Goal: Task Accomplishment & Management: Complete application form

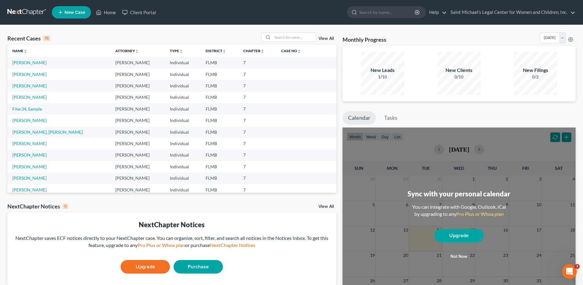
click at [72, 16] on link "New Case" at bounding box center [71, 12] width 39 height 12
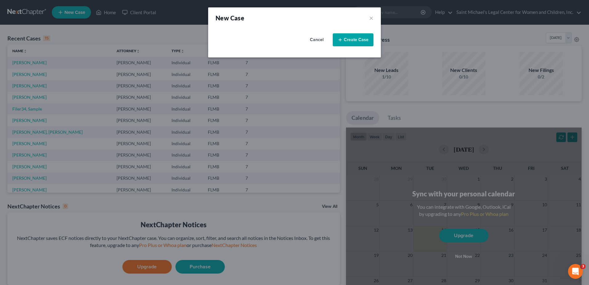
select select "15"
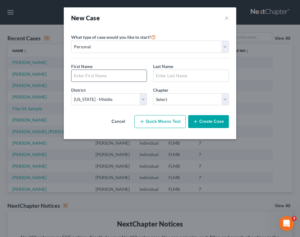
click at [118, 76] on input "text" at bounding box center [109, 76] width 75 height 12
type input "[PERSON_NAME]"
type input "N"
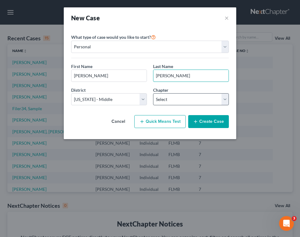
type input "[PERSON_NAME]"
click at [208, 101] on select "Select 7 11 12 13" at bounding box center [191, 99] width 76 height 12
select select "0"
click at [153, 93] on select "Select 7 11 12 13" at bounding box center [191, 99] width 76 height 12
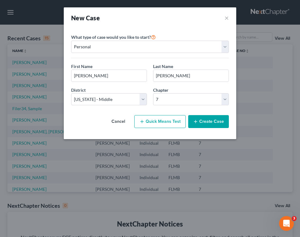
click at [215, 124] on button "Create Case" at bounding box center [208, 121] width 41 height 13
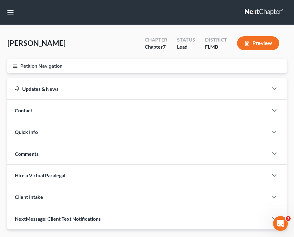
click at [16, 68] on icon "button" at bounding box center [15, 67] width 6 height 6
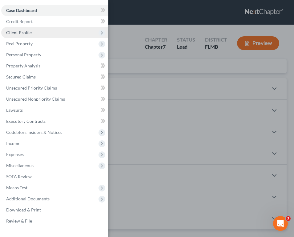
click at [43, 33] on span "Client Profile" at bounding box center [54, 32] width 107 height 11
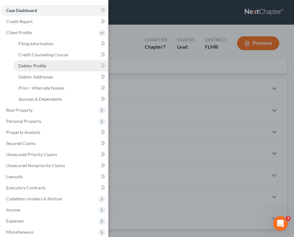
click at [56, 63] on link "Debtor Profile" at bounding box center [61, 65] width 95 height 11
select select "0"
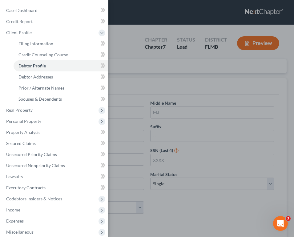
click at [180, 98] on div "Case Dashboard Payments Invoices Payments Payments Credit Report Client Profile" at bounding box center [147, 118] width 294 height 237
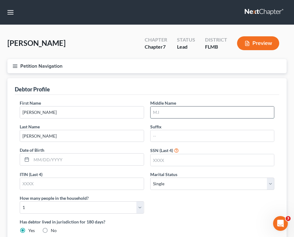
click at [165, 109] on input "text" at bounding box center [213, 113] width 124 height 12
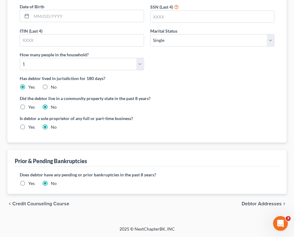
type input "[PERSON_NAME]"
click at [266, 204] on span "Debtor Addresses" at bounding box center [262, 204] width 40 height 5
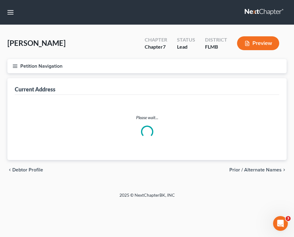
select select "0"
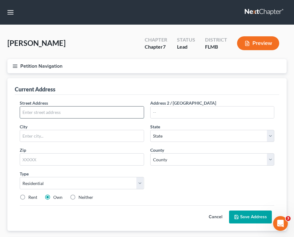
click at [50, 114] on input "text" at bounding box center [82, 113] width 124 height 12
type input "[STREET_ADDRESS]"
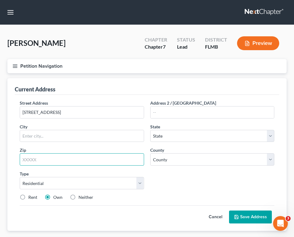
click at [91, 160] on input "text" at bounding box center [82, 160] width 125 height 12
type input "34638"
click at [174, 188] on div "Street Address * [STREET_ADDRESS] * State * State [US_STATE] AK AR AZ CA CO CT …" at bounding box center [147, 153] width 261 height 106
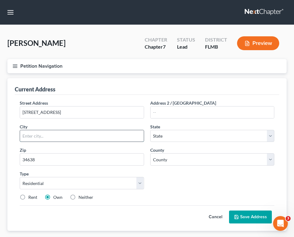
click at [74, 138] on input "text" at bounding box center [82, 136] width 124 height 12
type input "Land O Lakes"
click at [173, 138] on select "State [US_STATE] AK AR AZ CA CO CT DE DC [GEOGRAPHIC_DATA] [GEOGRAPHIC_DATA] GU…" at bounding box center [212, 136] width 125 height 12
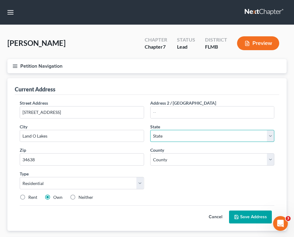
select select "9"
click at [150, 130] on select "State [US_STATE] AK AR AZ CA CO CT DE DC [GEOGRAPHIC_DATA] [GEOGRAPHIC_DATA] GU…" at bounding box center [212, 136] width 125 height 12
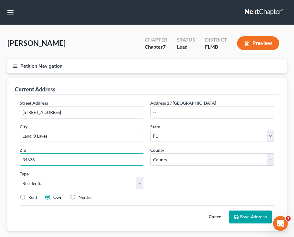
click at [65, 158] on input "34638" at bounding box center [82, 160] width 125 height 12
type input "34638-3691"
click at [79, 197] on label "Neither" at bounding box center [86, 198] width 15 height 6
click at [81, 197] on input "Neither" at bounding box center [83, 197] width 4 height 4
radio input "true"
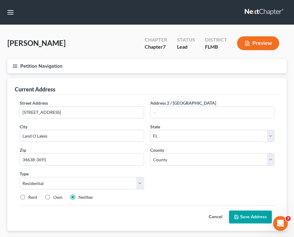
click at [28, 197] on label "Rent" at bounding box center [32, 198] width 9 height 6
click at [31, 197] on input "Rent" at bounding box center [33, 197] width 4 height 4
radio input "true"
click at [212, 161] on select "County [GEOGRAPHIC_DATA] [GEOGRAPHIC_DATA] [GEOGRAPHIC_DATA] [GEOGRAPHIC_DATA] …" at bounding box center [212, 160] width 125 height 12
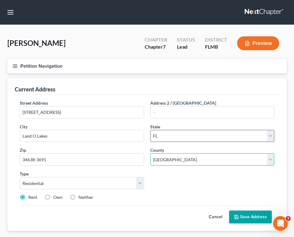
click at [150, 154] on select "County [GEOGRAPHIC_DATA] [GEOGRAPHIC_DATA] [GEOGRAPHIC_DATA] [GEOGRAPHIC_DATA] …" at bounding box center [212, 160] width 125 height 12
click at [235, 162] on select "County [GEOGRAPHIC_DATA] [GEOGRAPHIC_DATA] [GEOGRAPHIC_DATA] [GEOGRAPHIC_DATA] …" at bounding box center [212, 160] width 125 height 12
select select "50"
click at [150, 154] on select "County [GEOGRAPHIC_DATA] [GEOGRAPHIC_DATA] [GEOGRAPHIC_DATA] [GEOGRAPHIC_DATA] …" at bounding box center [212, 160] width 125 height 12
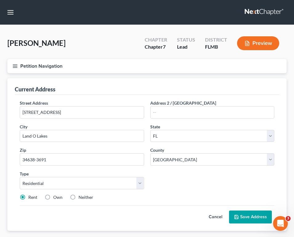
click at [252, 214] on button "Save Address" at bounding box center [250, 217] width 43 height 13
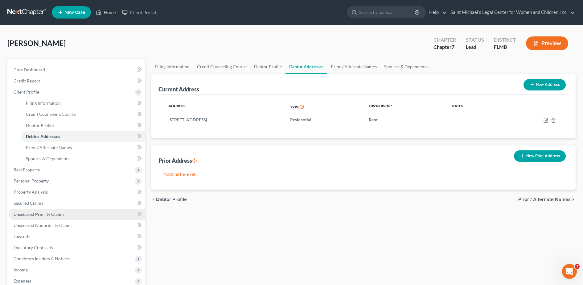
click at [53, 215] on span "Unsecured Priority Claims" at bounding box center [39, 213] width 51 height 5
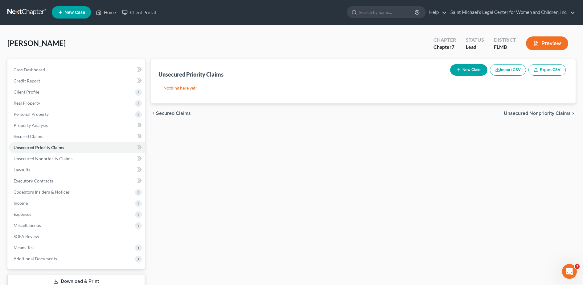
click at [465, 70] on button "New Claim" at bounding box center [468, 69] width 37 height 11
select select "0"
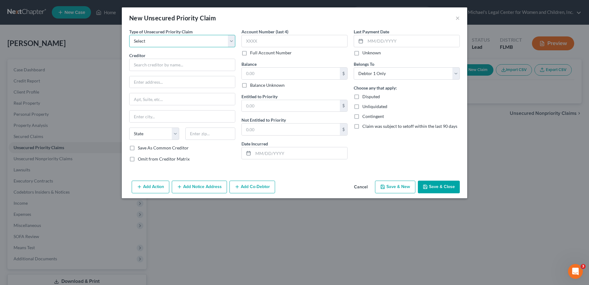
click at [184, 41] on select "Select Taxes & Other Government Units Domestic Support Obligations Extensions o…" at bounding box center [182, 41] width 106 height 12
select select "9"
click at [129, 35] on select "Select Taxes & Other Government Units Domestic Support Obligations Extensions o…" at bounding box center [182, 41] width 106 height 12
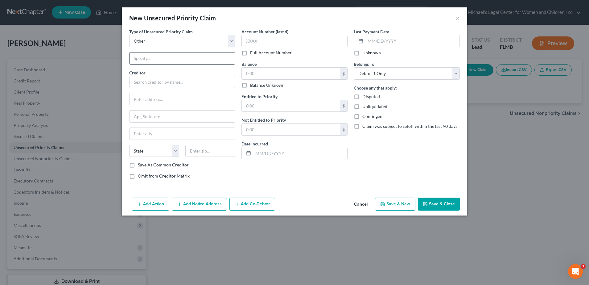
click at [162, 56] on input "text" at bounding box center [181, 58] width 105 height 12
paste input "512006CF001573CFAXWS"
type input "Criminal Burglary of occupied dwelling 2006 - Case No 512006CF001573CFAXWS"
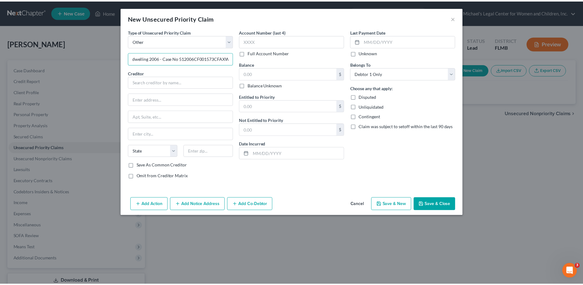
scroll to position [0, 0]
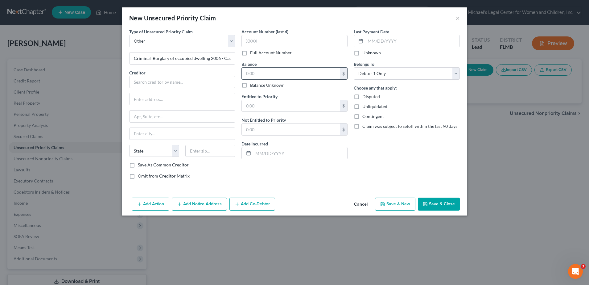
click at [262, 72] on input "text" at bounding box center [291, 74] width 98 height 12
type input "518"
click at [286, 103] on input "text" at bounding box center [291, 106] width 98 height 12
type input "518"
click at [155, 80] on input "text" at bounding box center [182, 82] width 106 height 12
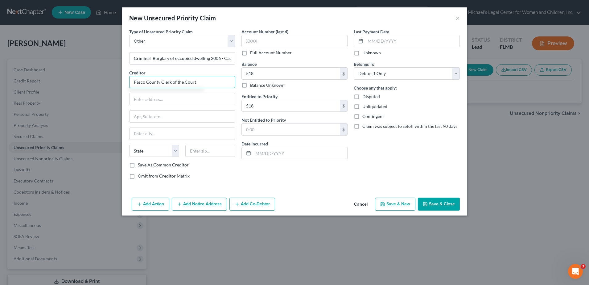
type input "Pasco County Clerk of the Court"
paste input "P.O. [STREET_ADDRESS][PERSON_NAME]"
type input "P.O. [STREET_ADDRESS][PERSON_NAME]"
click at [211, 148] on input "text" at bounding box center [210, 151] width 50 height 12
type input "34656"
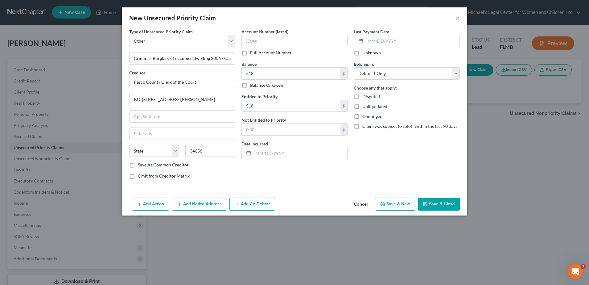
click at [236, 180] on div "Type of Unsecured Priority Claim * Select Taxes & Other Government Units Domest…" at bounding box center [182, 105] width 112 height 155
type input "New Port [PERSON_NAME]"
select select "9"
click at [216, 151] on input "34656" at bounding box center [210, 151] width 50 height 12
type input "34656-0338"
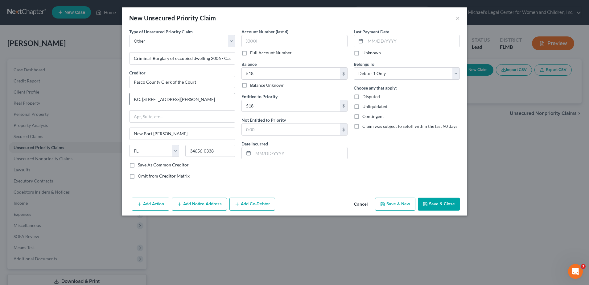
drag, startPoint x: 226, startPoint y: 96, endPoint x: 158, endPoint y: 94, distance: 68.2
click at [158, 94] on input "P.O. [STREET_ADDRESS][PERSON_NAME]" at bounding box center [181, 99] width 105 height 12
type input "P.O. Box 338"
click at [440, 195] on div "Type of Unsecured Priority Claim * Select Taxes & Other Government Units Domest…" at bounding box center [294, 111] width 345 height 166
click at [442, 203] on button "Save & Close" at bounding box center [439, 203] width 42 height 13
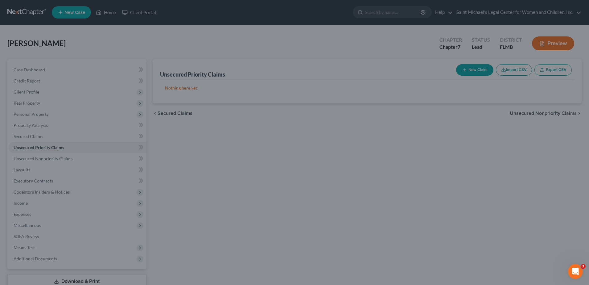
type input "518.00"
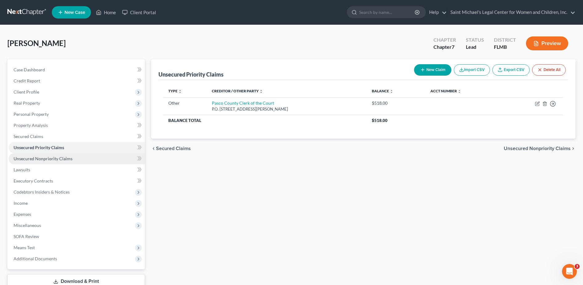
click at [55, 159] on span "Unsecured Nonpriority Claims" at bounding box center [43, 158] width 59 height 5
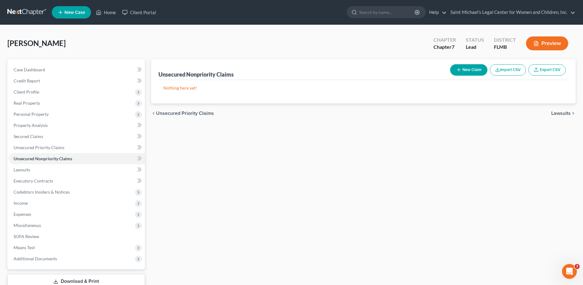
click at [464, 72] on button "New Claim" at bounding box center [468, 69] width 37 height 11
select select "0"
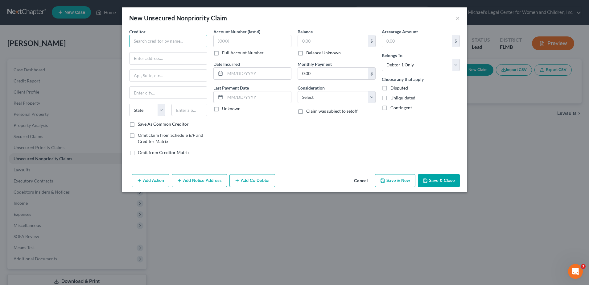
click at [184, 40] on input "text" at bounding box center [168, 41] width 78 height 12
type input "Bank of America"
type input "c/[PERSON_NAME] [PERSON_NAME] & [PERSON_NAME], PLLC"
type input "[STREET_ADDRESS][PERSON_NAME]"
type input "[GEOGRAPHIC_DATA]"
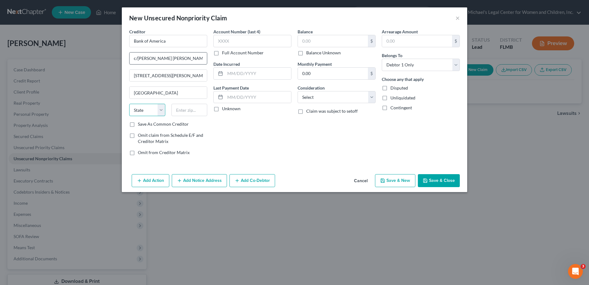
select select "9"
type input "33408"
select select "2"
type input "[GEOGRAPHIC_DATA]"
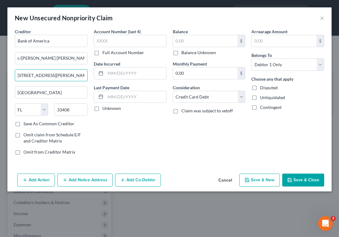
drag, startPoint x: 71, startPoint y: 72, endPoint x: -21, endPoint y: 70, distance: 92.2
click at [0, 70] on html "Home New Case Client Portal Saint Michael's Legal Center for Women and Children…" at bounding box center [169, 169] width 339 height 339
click at [65, 70] on input "[STREET_ADDRESS]" at bounding box center [51, 76] width 72 height 12
type input "[STREET_ADDRESS]"
drag, startPoint x: 80, startPoint y: 109, endPoint x: 10, endPoint y: 107, distance: 69.7
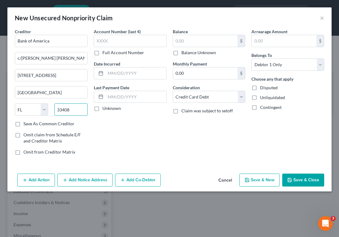
click at [10, 107] on div "Creditor * Bank of America c/[PERSON_NAME] [PERSON_NAME] & [PERSON_NAME], PLLC …" at bounding box center [169, 99] width 324 height 143
type input "33126"
type input "[GEOGRAPHIC_DATA]"
click at [129, 129] on div "Account Number (last 4) Full Account Number Date Incurred Last Payment Date Unk…" at bounding box center [130, 94] width 79 height 132
click at [44, 128] on div "Creditor * Bank of America c/[PERSON_NAME] [PERSON_NAME] & [PERSON_NAME], PLLC …" at bounding box center [51, 94] width 79 height 132
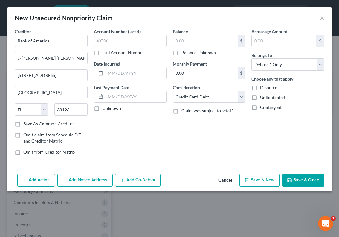
click at [40, 122] on label "Save As Common Creditor" at bounding box center [48, 124] width 51 height 6
click at [30, 122] on input "Save As Common Creditor" at bounding box center [28, 123] width 4 height 4
checkbox input "true"
click at [191, 39] on input "text" at bounding box center [205, 41] width 65 height 12
type input "6,823.24"
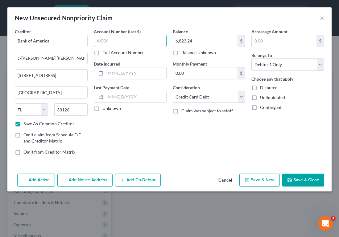
click at [112, 38] on input "text" at bounding box center [130, 41] width 73 height 12
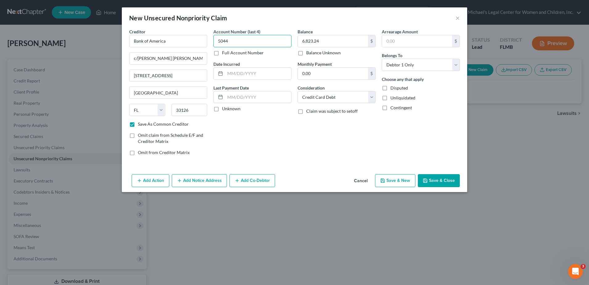
type input "5044"
click at [430, 173] on div "Add Action Add Notice Address Add Co-Debtor Cancel Save & New Save & Close" at bounding box center [294, 181] width 345 height 20
click at [432, 177] on button "Save & Close" at bounding box center [439, 180] width 42 height 13
checkbox input "false"
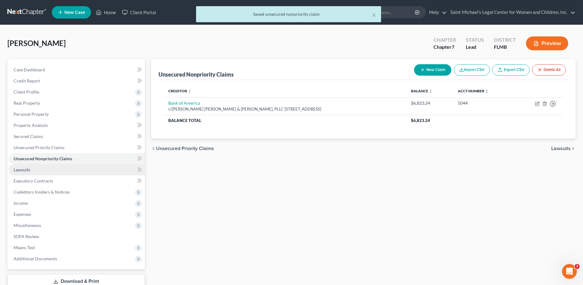
click at [68, 173] on link "Lawsuits" at bounding box center [77, 169] width 136 height 11
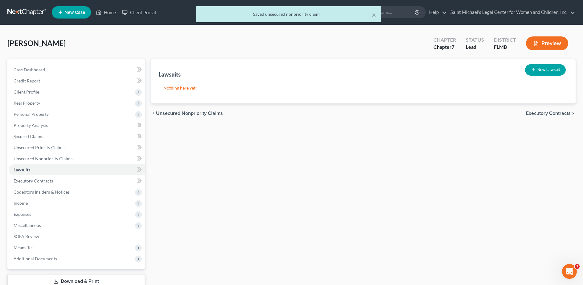
click at [534, 66] on button "New Lawsuit" at bounding box center [545, 69] width 41 height 11
select select "0"
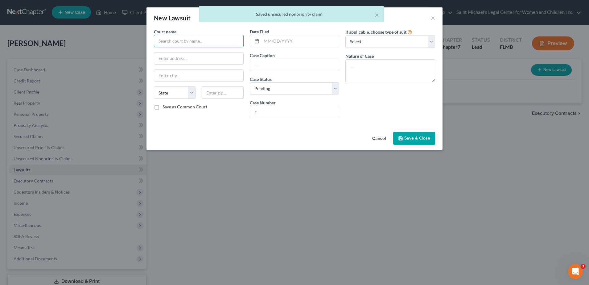
click at [175, 42] on input "text" at bounding box center [199, 41] width 90 height 12
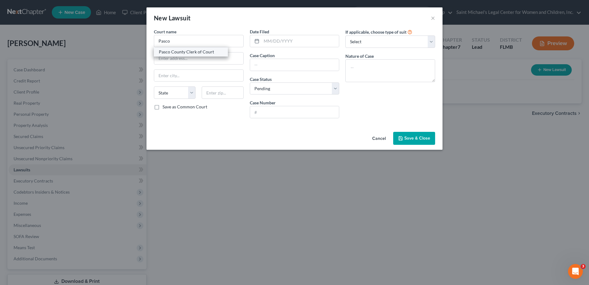
click at [185, 55] on div "Pasco County Clerk of Court" at bounding box center [191, 52] width 64 height 6
type input "Pasco County Clerk of Court"
type input "[PERSON_NAME][GEOGRAPHIC_DATA], [STREET_ADDRESS]"
type input "[GEOGRAPHIC_DATA]"
select select "9"
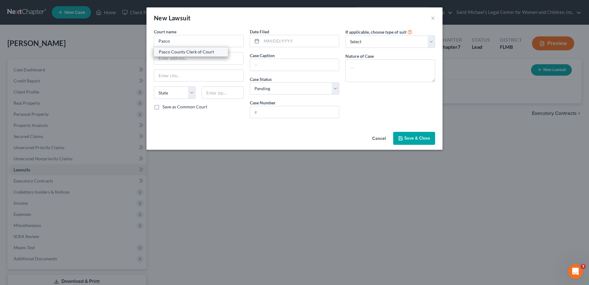
type input "33523"
click at [298, 39] on input "text" at bounding box center [300, 41] width 78 height 12
type input "[DATE]"
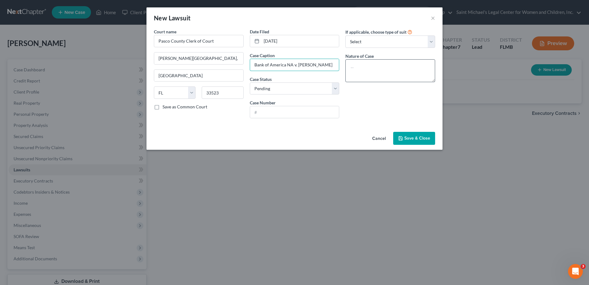
drag, startPoint x: 297, startPoint y: 65, endPoint x: 372, endPoint y: 75, distance: 75.6
click at [372, 75] on div "Court name * Pasco County Clerk of Court [PERSON_NAME] Judicial Center, [STREET…" at bounding box center [294, 75] width 287 height 95
type input "Bank of America NA v. [PERSON_NAME]"
click at [322, 108] on input "text" at bounding box center [294, 112] width 89 height 12
paste input "512025SC004889SCAXES"
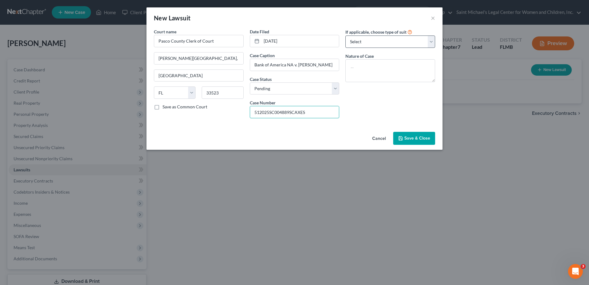
type input "512025SC004889SCAXES"
click at [390, 41] on select "Select Repossession Garnishment Foreclosure Attached, Seized, Or Levied Other" at bounding box center [390, 41] width 90 height 12
select select "4"
click at [345, 35] on select "Select Repossession Garnishment Foreclosure Attached, Seized, Or Levied Other" at bounding box center [390, 41] width 90 height 12
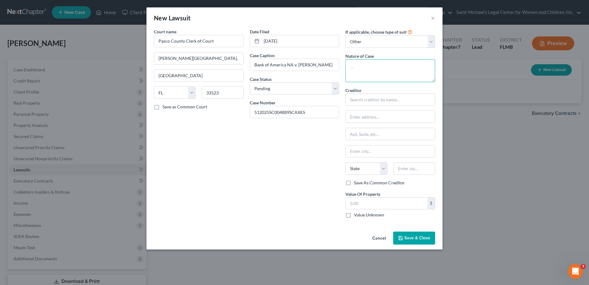
click at [380, 75] on textarea at bounding box center [390, 70] width 90 height 23
type textarea "Colletions"
type input "a"
type input "V"
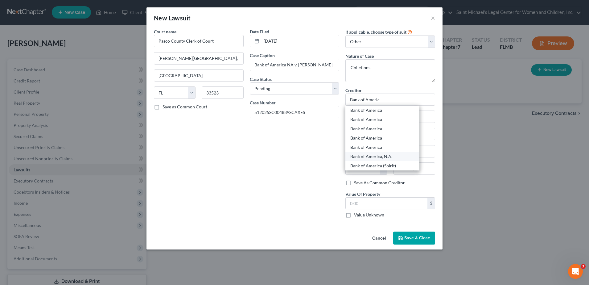
click at [394, 157] on div "Bank of America, N.A." at bounding box center [382, 156] width 64 height 6
type input "Bank of America, N.A."
type input "c/o Credit Control LLC"
type input "P.O. Box 546"
type input "[PERSON_NAME]"
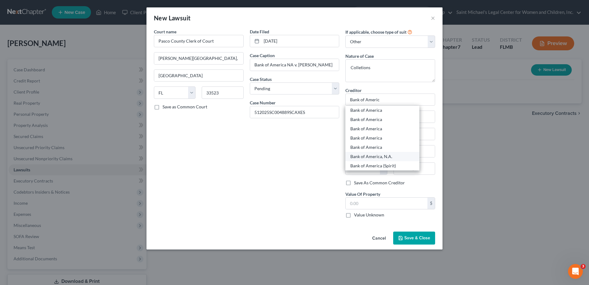
select select "26"
type input "63402"
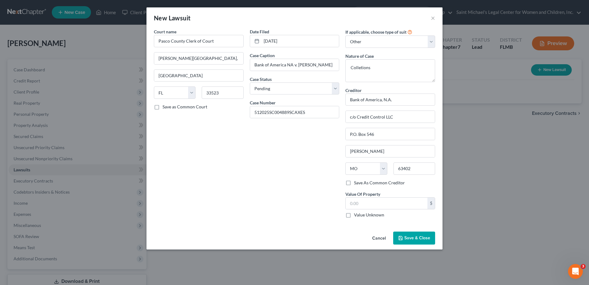
click at [414, 237] on span "Save & Close" at bounding box center [417, 237] width 26 height 5
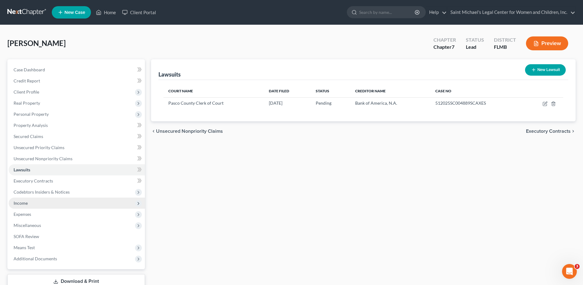
click at [45, 202] on span "Income" at bounding box center [77, 202] width 136 height 11
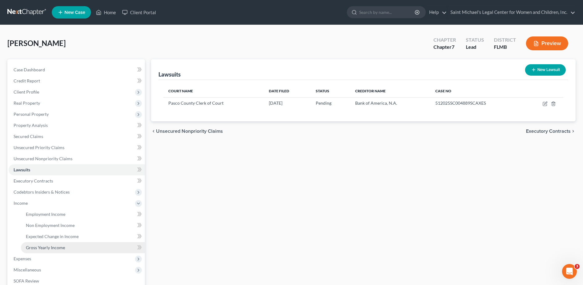
click at [59, 246] on span "Gross Yearly Income" at bounding box center [45, 246] width 39 height 5
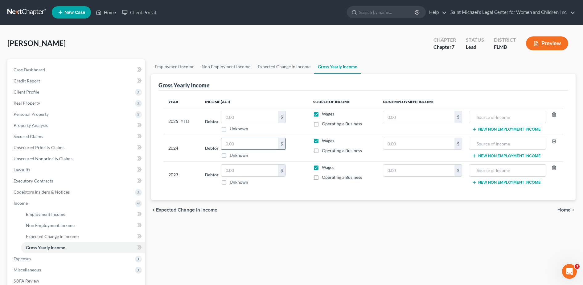
click at [240, 145] on input "text" at bounding box center [249, 144] width 57 height 12
type input "6,425"
click at [41, 95] on span "Client Profile" at bounding box center [77, 91] width 136 height 11
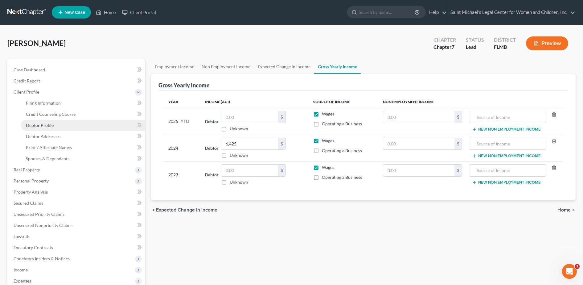
click at [55, 126] on link "Debtor Profile" at bounding box center [83, 125] width 124 height 11
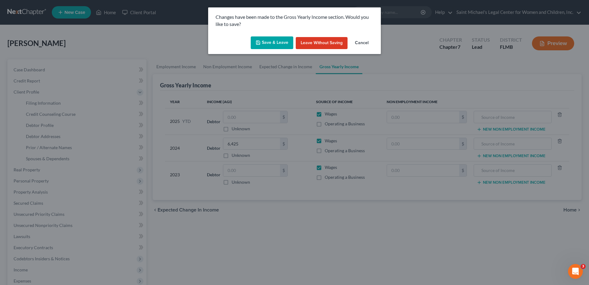
click at [272, 37] on button "Save & Leave" at bounding box center [272, 42] width 43 height 13
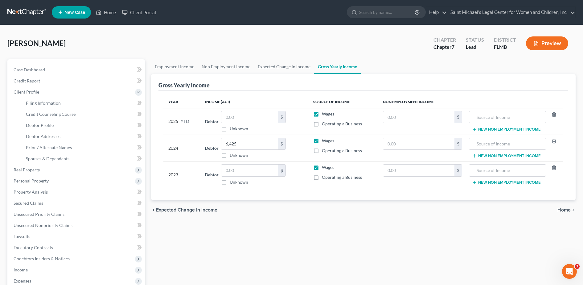
select select "0"
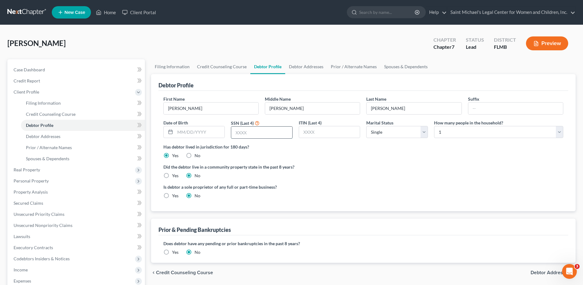
click at [269, 130] on input "text" at bounding box center [261, 132] width 61 height 12
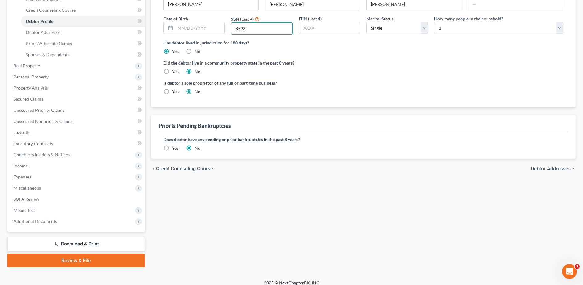
scroll to position [110, 0]
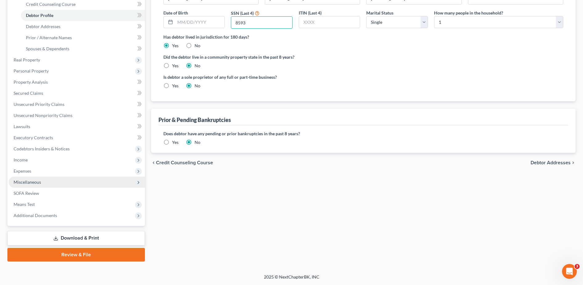
type input "8593"
click at [34, 185] on span "Miscellaneous" at bounding box center [77, 181] width 136 height 11
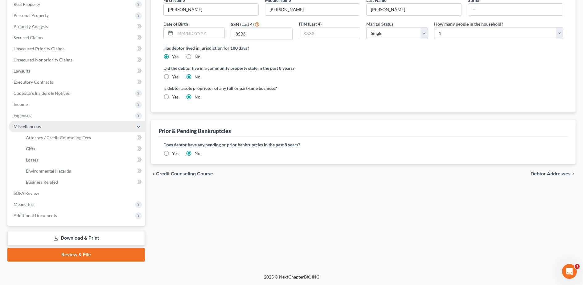
scroll to position [99, 0]
click at [57, 137] on span "Attorney / Credit Counseling Fees" at bounding box center [58, 137] width 65 height 5
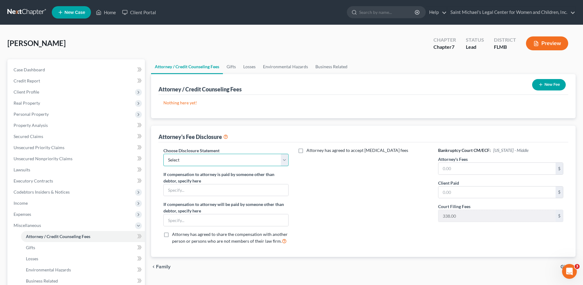
click at [218, 160] on select "Select Attorney Fee DIsclosure Statement" at bounding box center [225, 160] width 125 height 12
select select "0"
click at [163, 154] on select "Select Attorney Fee DIsclosure Statement" at bounding box center [225, 160] width 125 height 12
click at [487, 163] on input "text" at bounding box center [496, 168] width 117 height 12
type input "0.00"
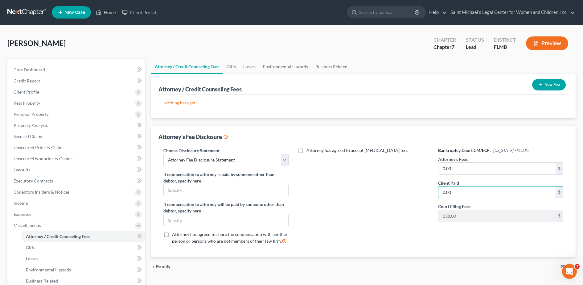
type input "0.00"
click at [558, 84] on button "New Fee" at bounding box center [549, 84] width 34 height 11
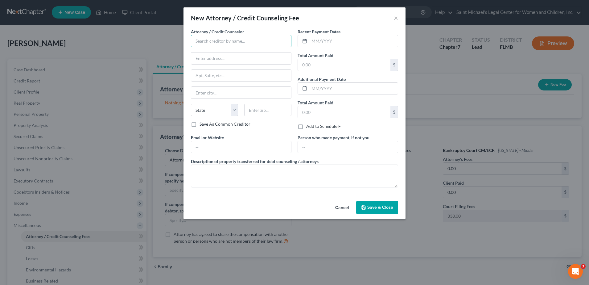
click at [210, 42] on input "text" at bounding box center [241, 41] width 100 height 12
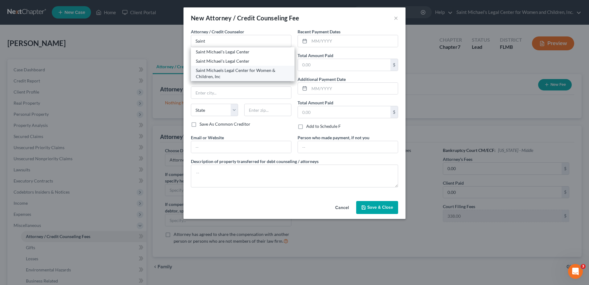
click at [231, 72] on div "Saint Michaels Legal Center for Women & Children, Inc" at bounding box center [243, 73] width 94 height 12
type input "Saint Michaels Legal Center for Women & Children, Inc"
type input "[STREET_ADDRESS]"
type input "[PERSON_NAME]"
select select "9"
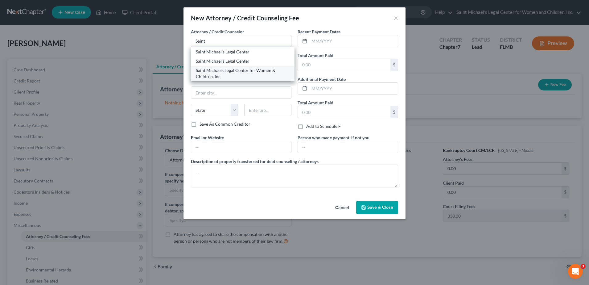
type input "33511"
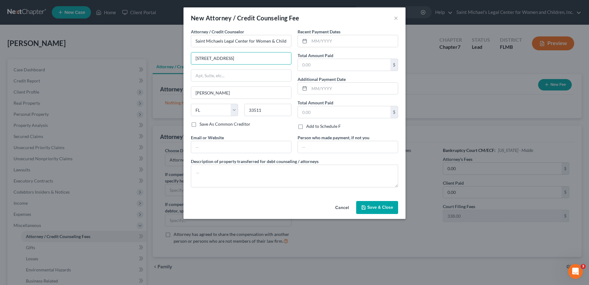
drag, startPoint x: 247, startPoint y: 56, endPoint x: 302, endPoint y: 74, distance: 57.5
click at [302, 74] on div "Attorney / Credit Counselor * [GEOGRAPHIC_DATA] for Women & Children, Inc [STRE…" at bounding box center [294, 110] width 213 height 164
type input "[STREET_ADDRESS]"
click at [351, 39] on input "text" at bounding box center [353, 41] width 88 height 12
type input "10/2025"
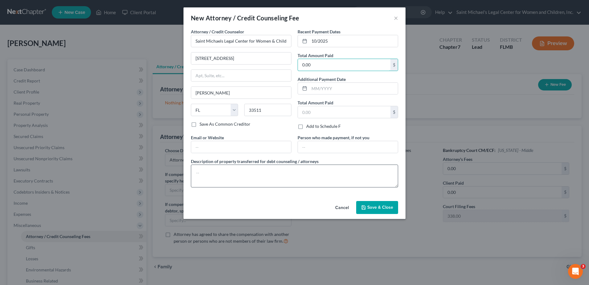
type input "0.00"
click at [301, 182] on textarea at bounding box center [294, 175] width 207 height 23
click at [273, 149] on input "text" at bounding box center [241, 147] width 100 height 12
type input "[URL][DOMAIN_NAME]"
click at [239, 171] on textarea at bounding box center [294, 175] width 207 height 23
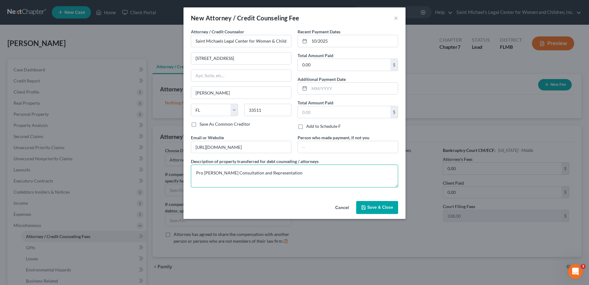
type textarea "Pro [PERSON_NAME] Consultation and Representation"
click at [377, 207] on span "Save & Close" at bounding box center [380, 206] width 26 height 5
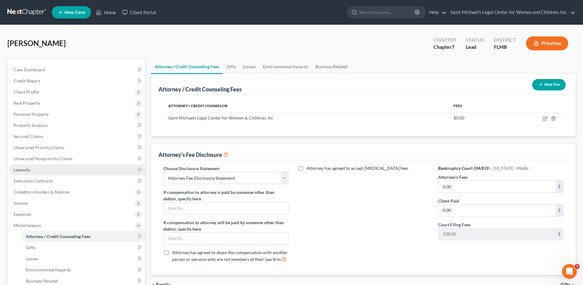
click at [59, 164] on link "Lawsuits" at bounding box center [77, 169] width 136 height 11
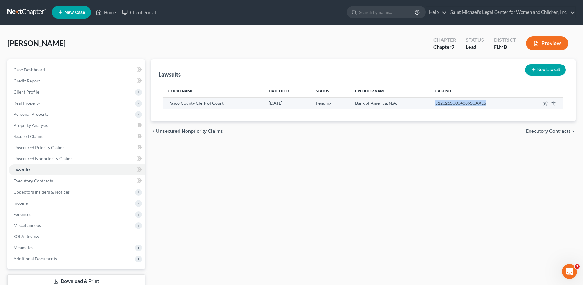
drag, startPoint x: 486, startPoint y: 102, endPoint x: 434, endPoint y: 104, distance: 51.8
click at [435, 104] on div "512025SC004889SCAXES" at bounding box center [477, 103] width 84 height 6
copy span "512025SC004889SCAXES"
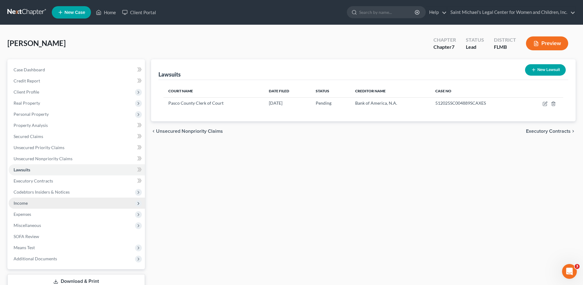
click at [55, 205] on span "Income" at bounding box center [77, 202] width 136 height 11
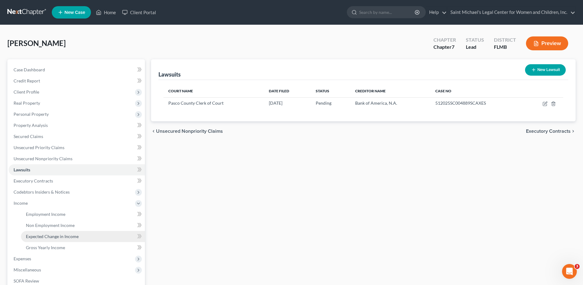
click at [55, 241] on link "Expected Change in Income" at bounding box center [83, 236] width 124 height 11
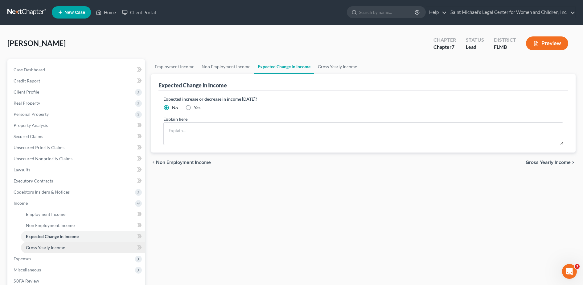
click at [55, 244] on link "Gross Yearly Income" at bounding box center [83, 247] width 124 height 11
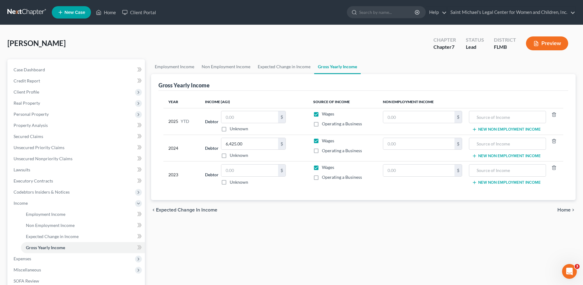
click at [239, 178] on div "$ Unknown" at bounding box center [253, 174] width 65 height 21
click at [239, 174] on input "text" at bounding box center [249, 170] width 57 height 12
type input "20,497"
click at [106, 10] on link "Home" at bounding box center [106, 12] width 26 height 11
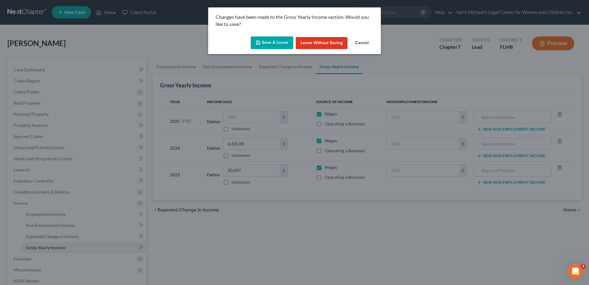
click at [296, 43] on div "Save & Leave Leave without Saving Cancel" at bounding box center [294, 44] width 173 height 20
click at [277, 43] on button "Save & Leave" at bounding box center [272, 42] width 43 height 13
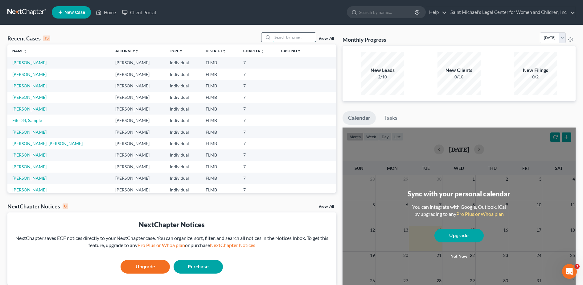
click at [277, 34] on input "search" at bounding box center [293, 37] width 43 height 9
type input "[PERSON_NAME]"
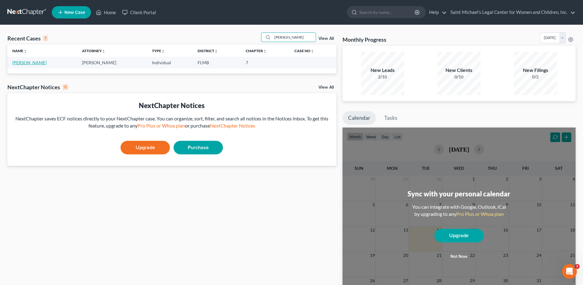
click at [31, 64] on link "[PERSON_NAME]" at bounding box center [29, 62] width 34 height 5
